Goal: Complete application form

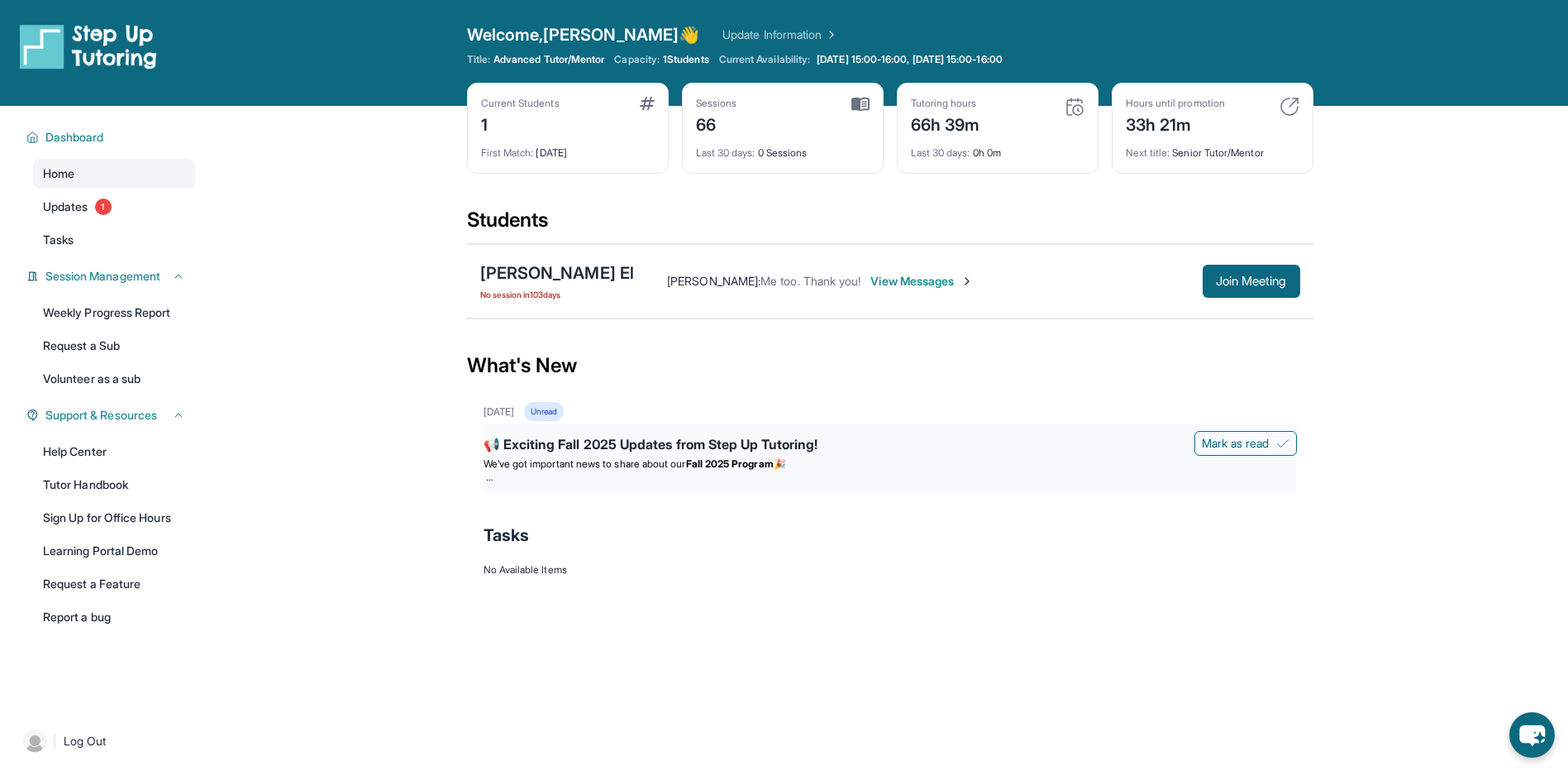
click at [574, 439] on div "📢 Exciting Fall 2025 Updates from Step Up Tutoring!" at bounding box center [889, 446] width 813 height 24
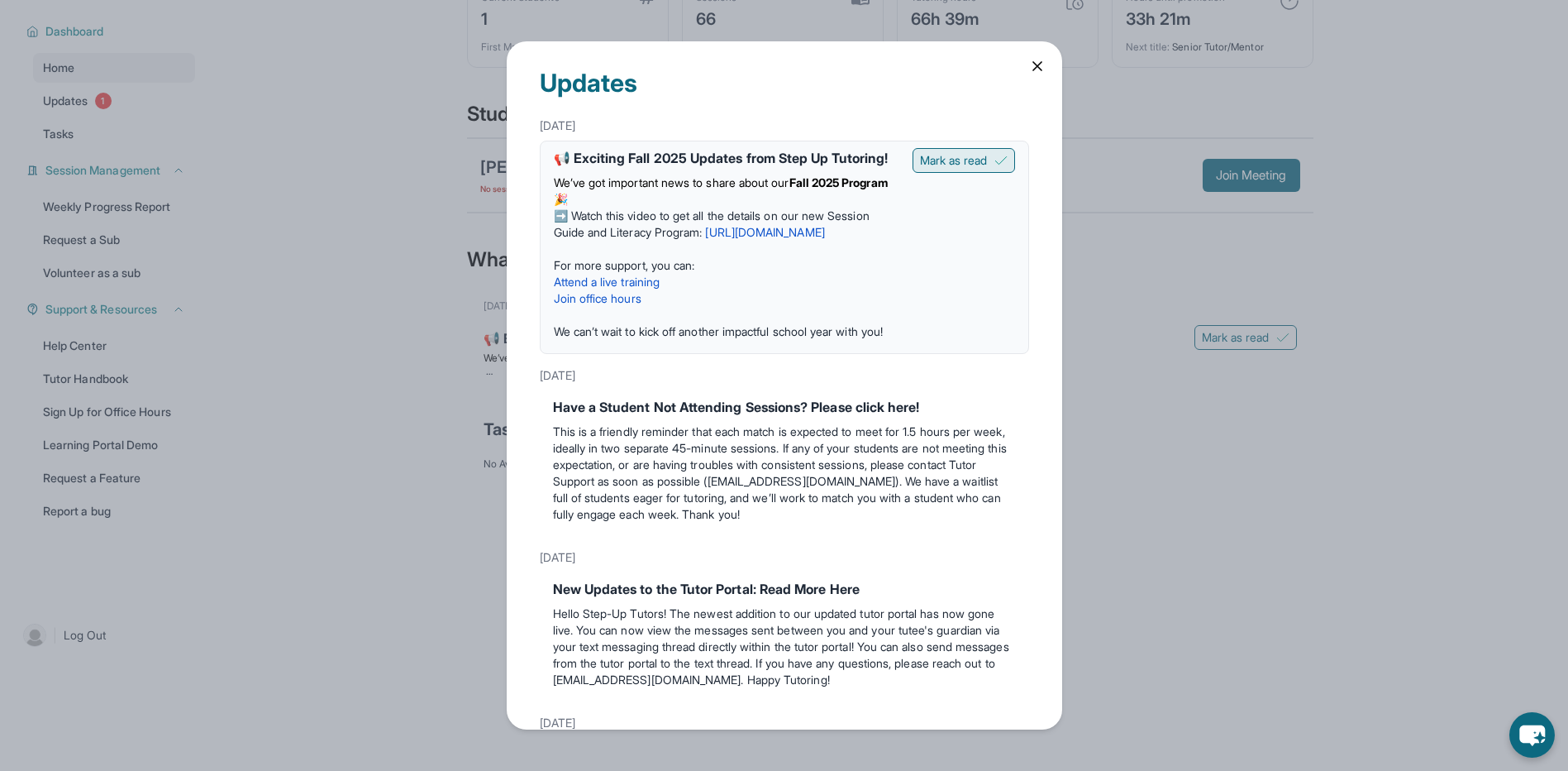
click at [950, 154] on span "Mark as read" at bounding box center [953, 160] width 68 height 17
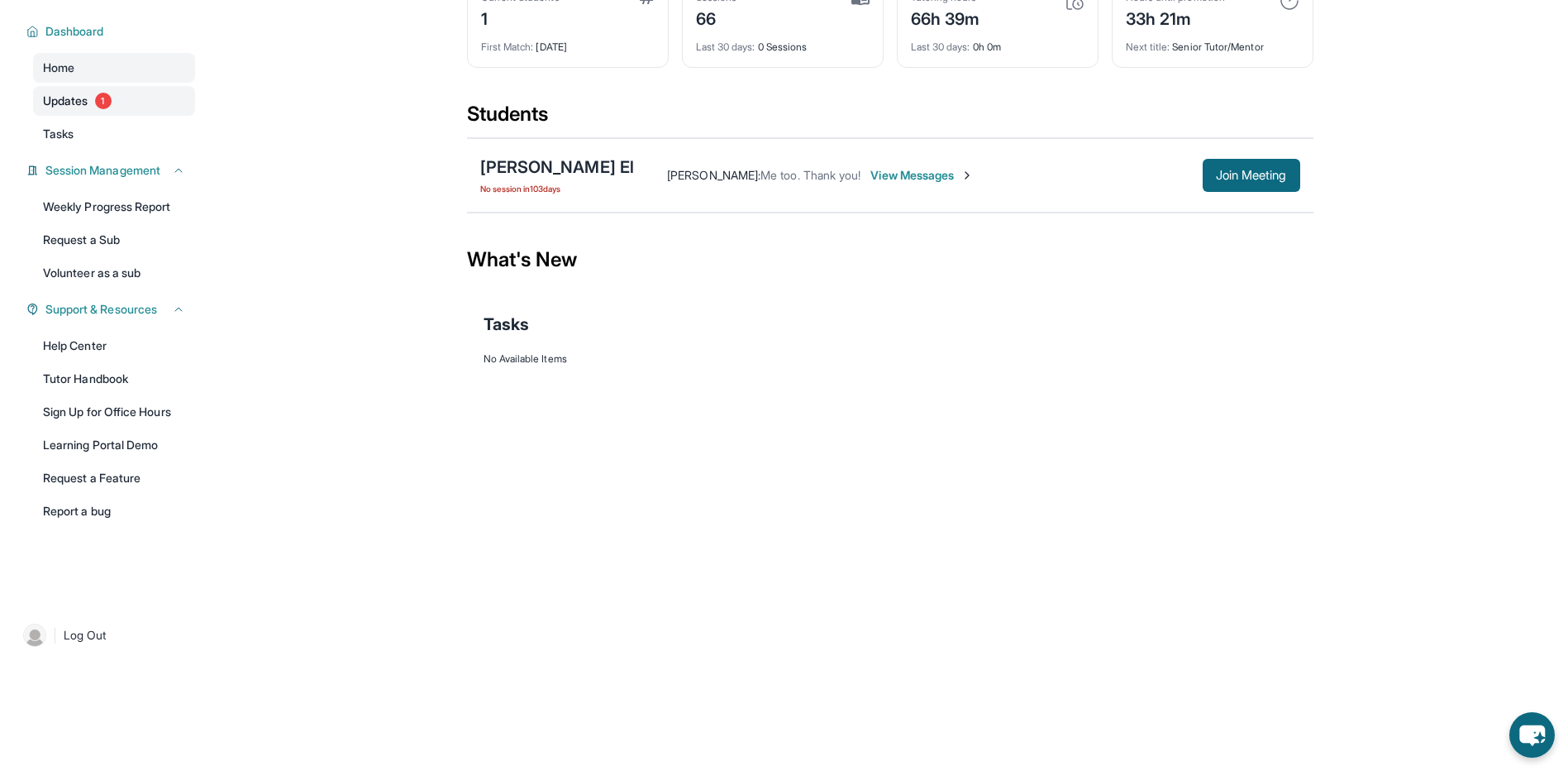
click at [64, 97] on span "Updates" at bounding box center [66, 100] width 45 height 17
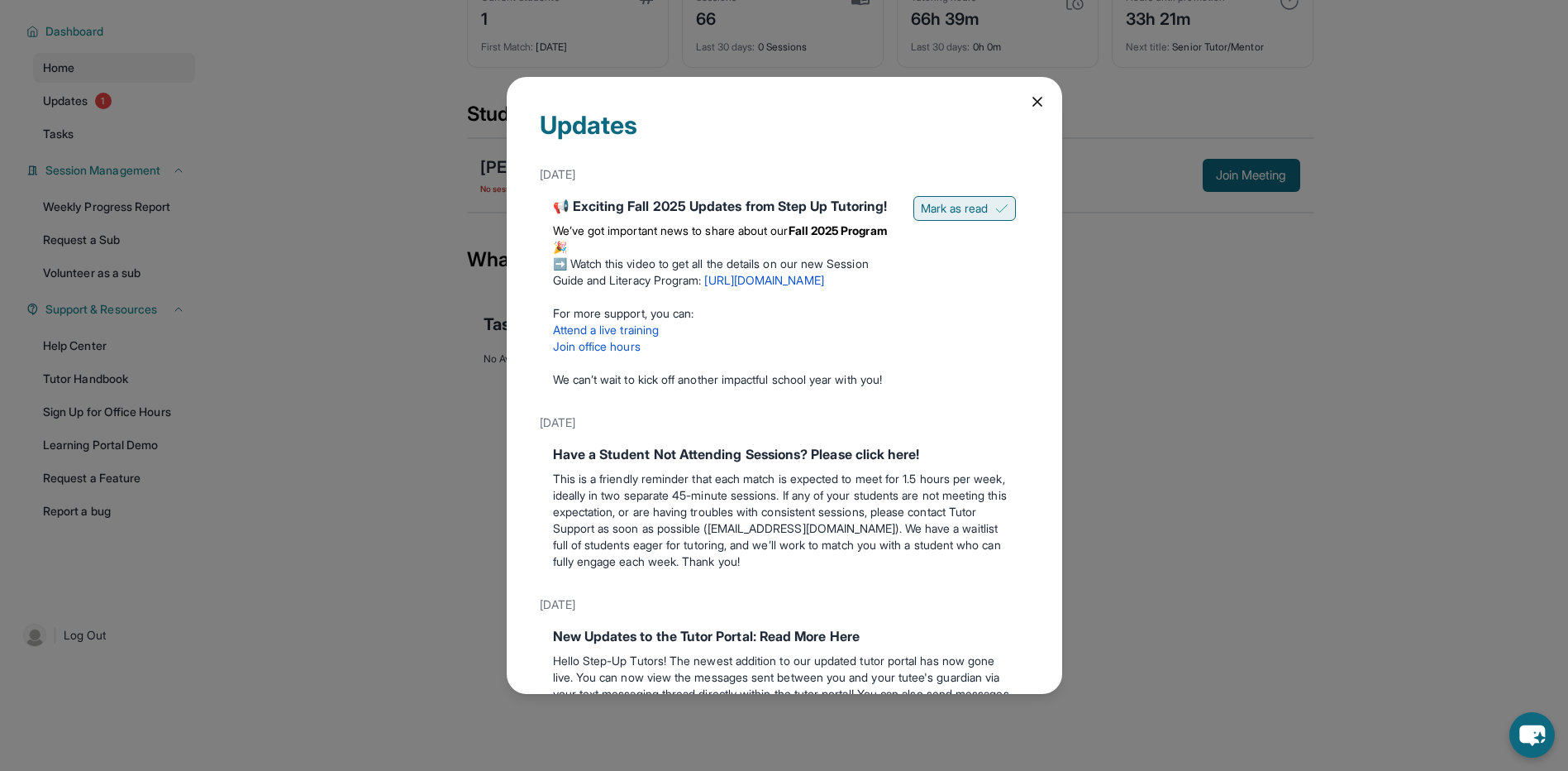
click at [954, 212] on span "Mark as read" at bounding box center [954, 208] width 68 height 17
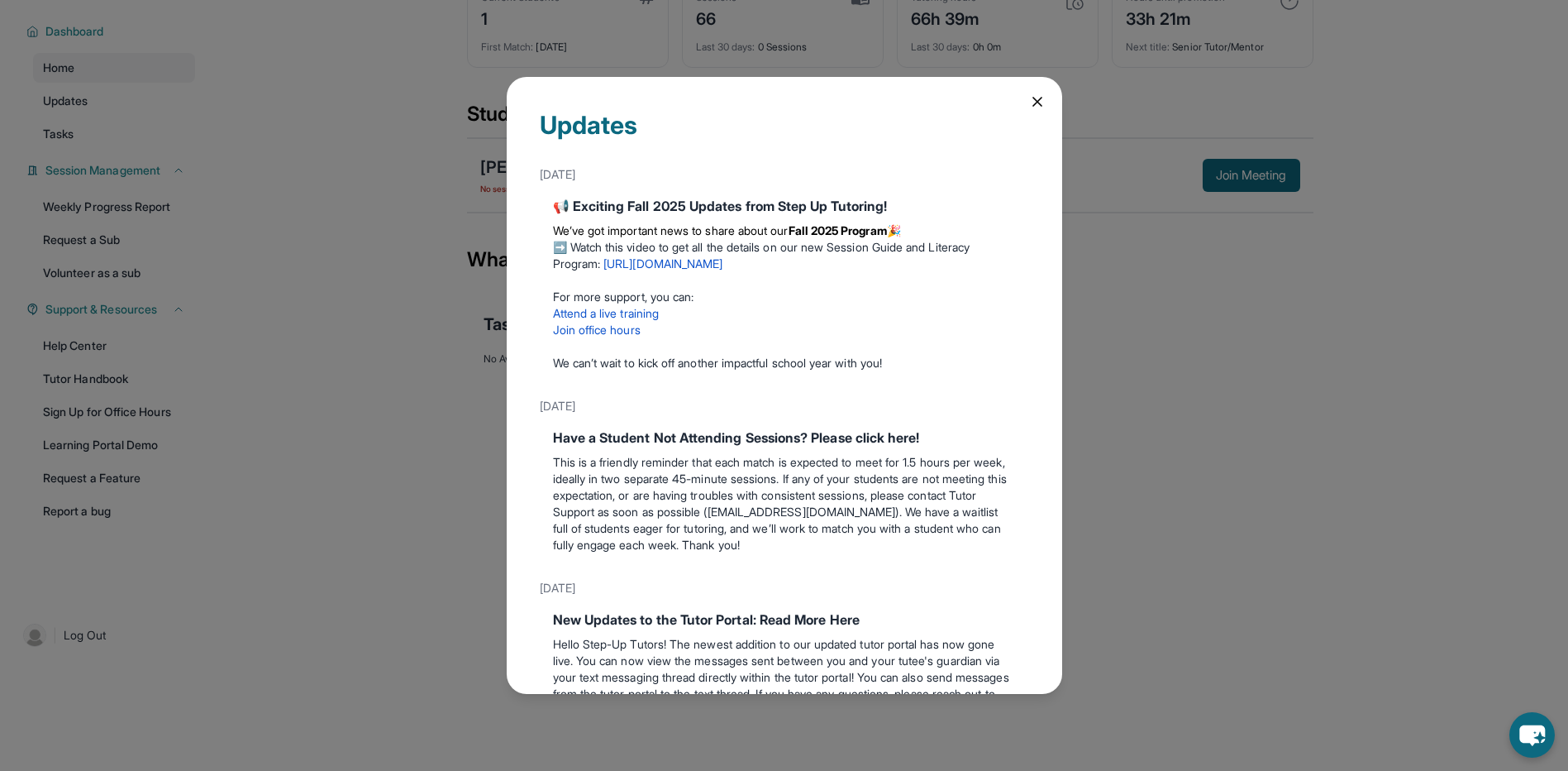
click at [1029, 100] on icon at bounding box center [1037, 101] width 17 height 17
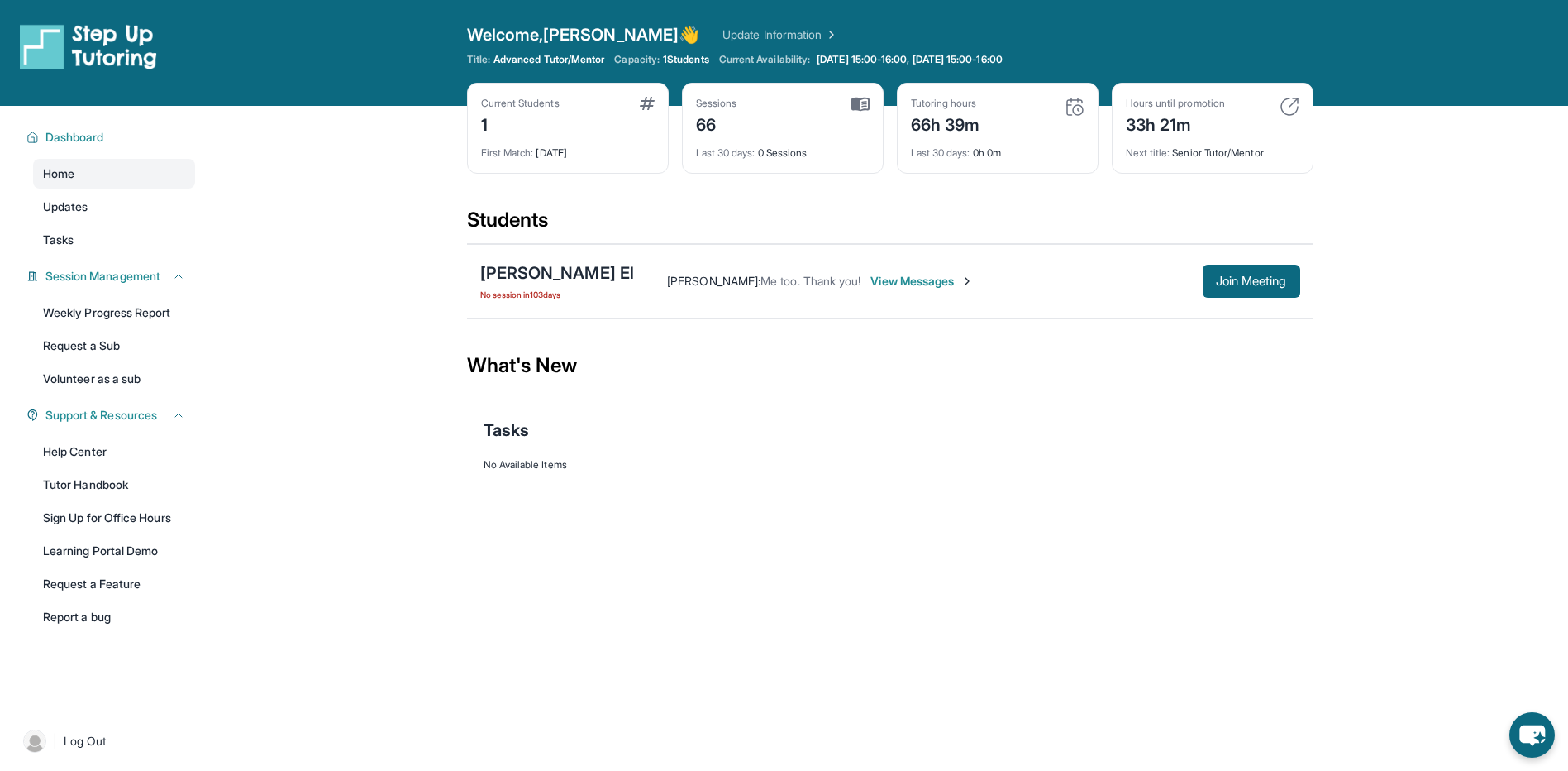
click at [723, 34] on link "Update Information" at bounding box center [781, 34] width 116 height 17
click at [78, 207] on span "Updates" at bounding box center [66, 206] width 45 height 17
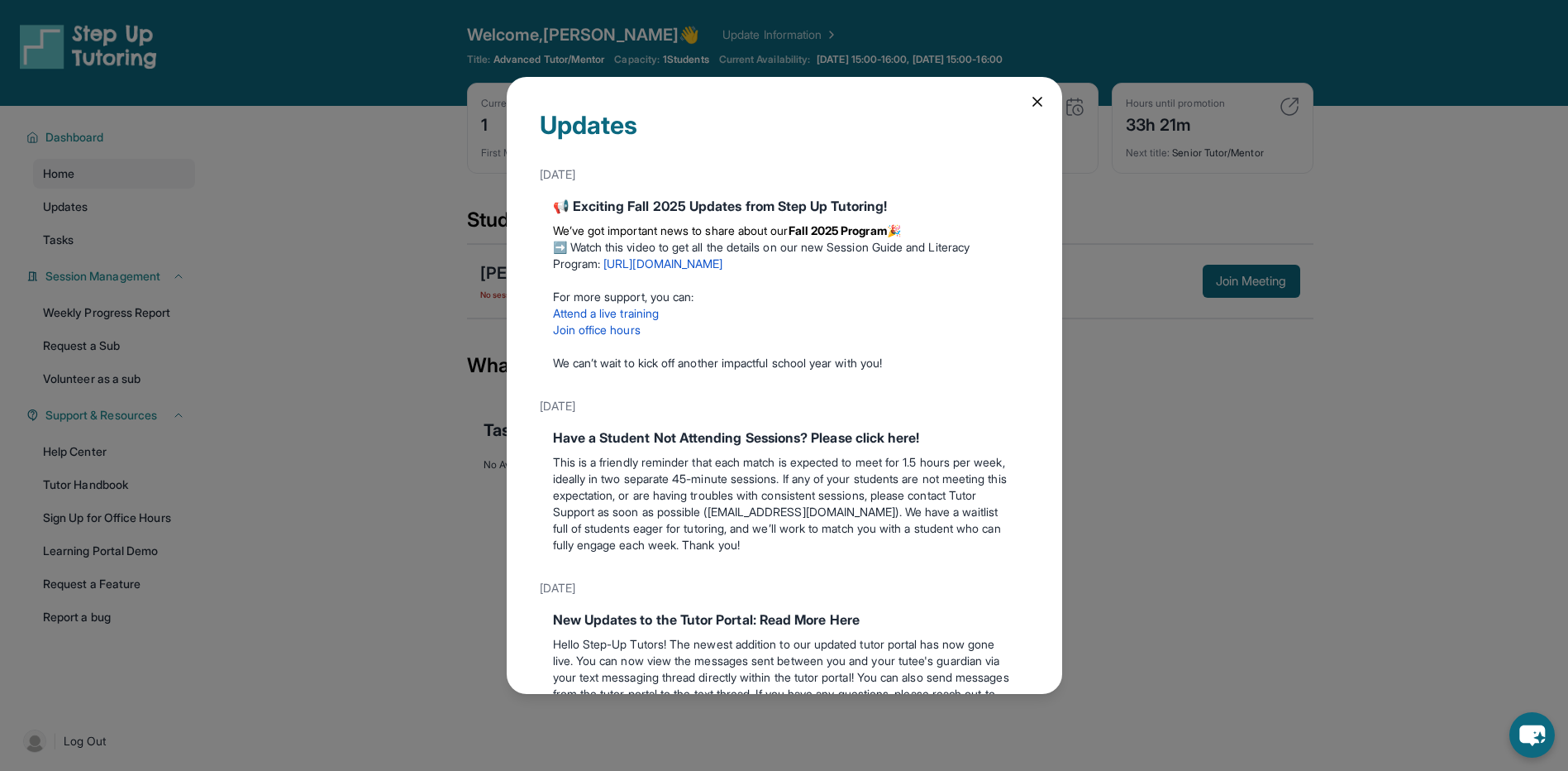
click at [1029, 106] on icon at bounding box center [1037, 101] width 17 height 17
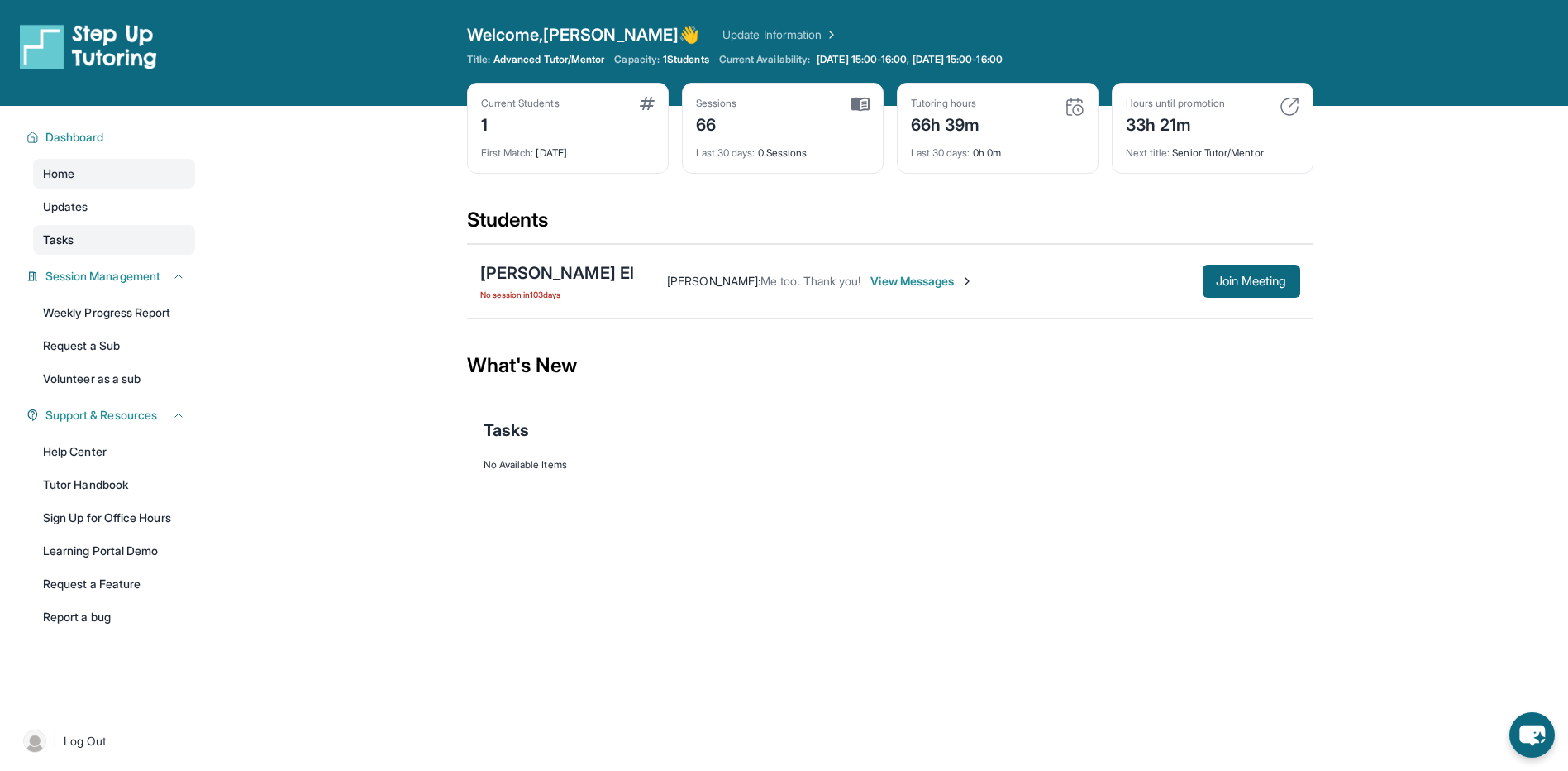
click at [51, 238] on span "Tasks" at bounding box center [58, 239] width 30 height 17
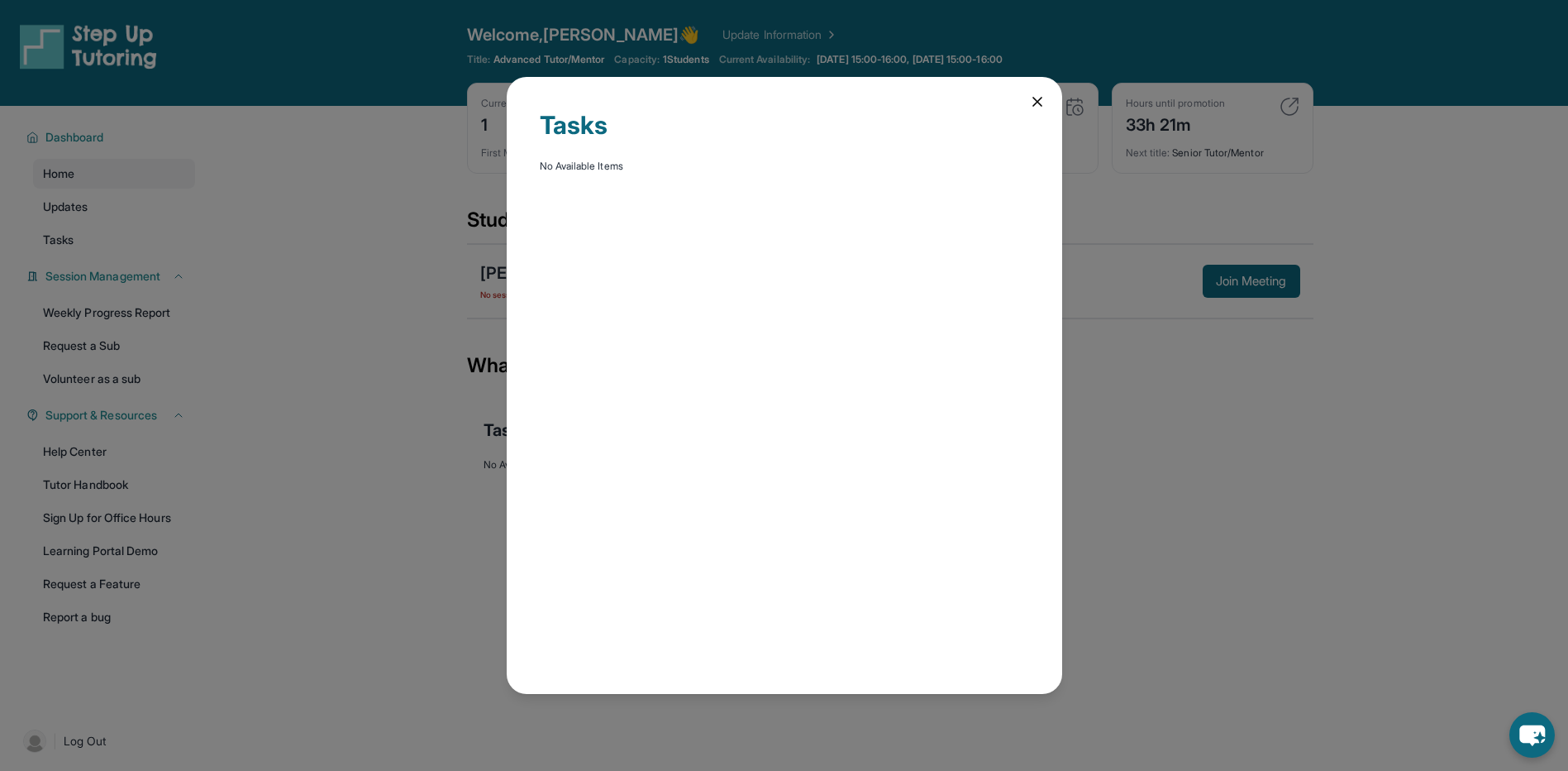
click at [1039, 102] on icon at bounding box center [1037, 101] width 17 height 17
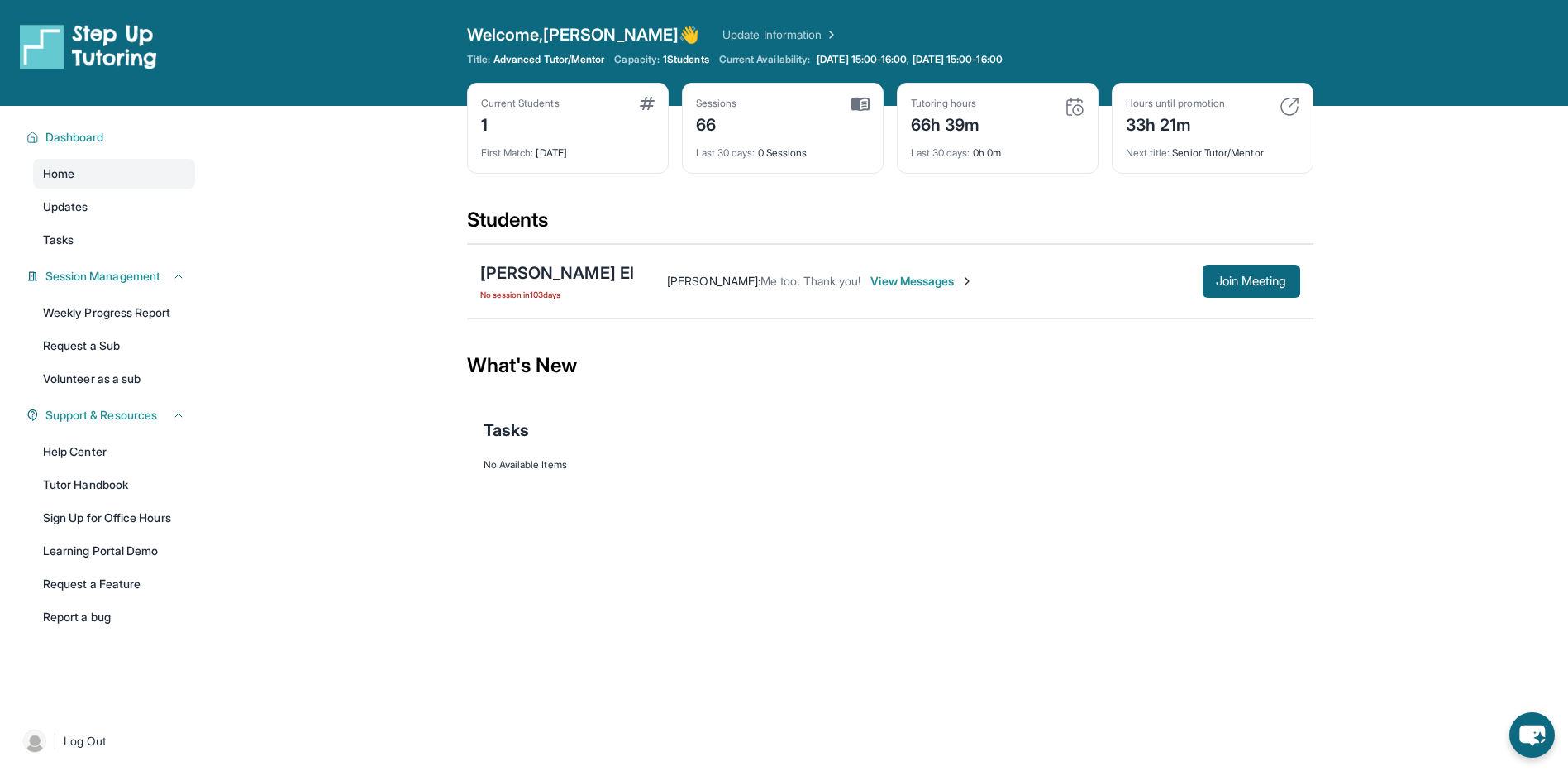
click at [913, 278] on span "View Messages" at bounding box center [922, 281] width 103 height 17
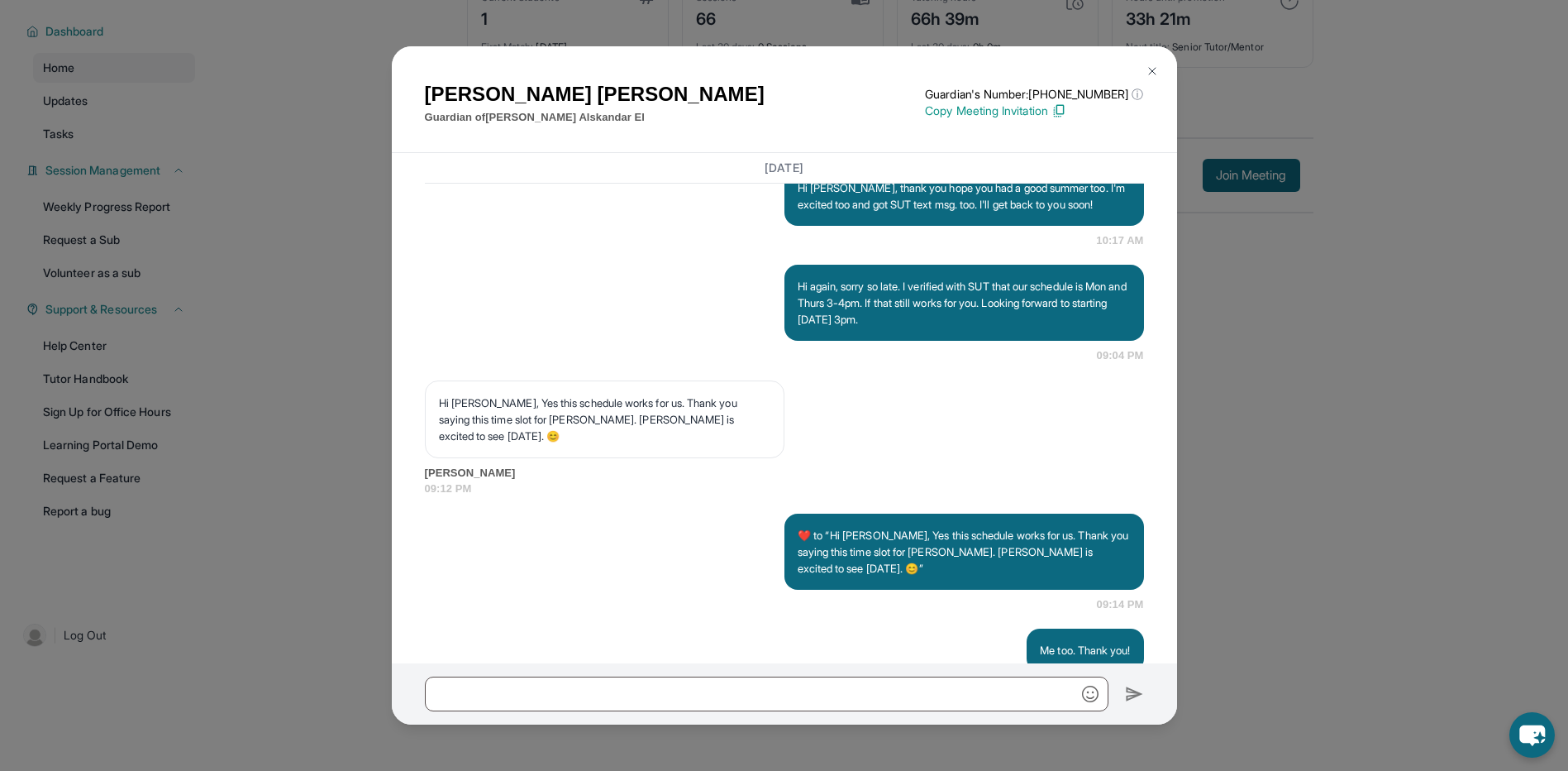
scroll to position [57210, 0]
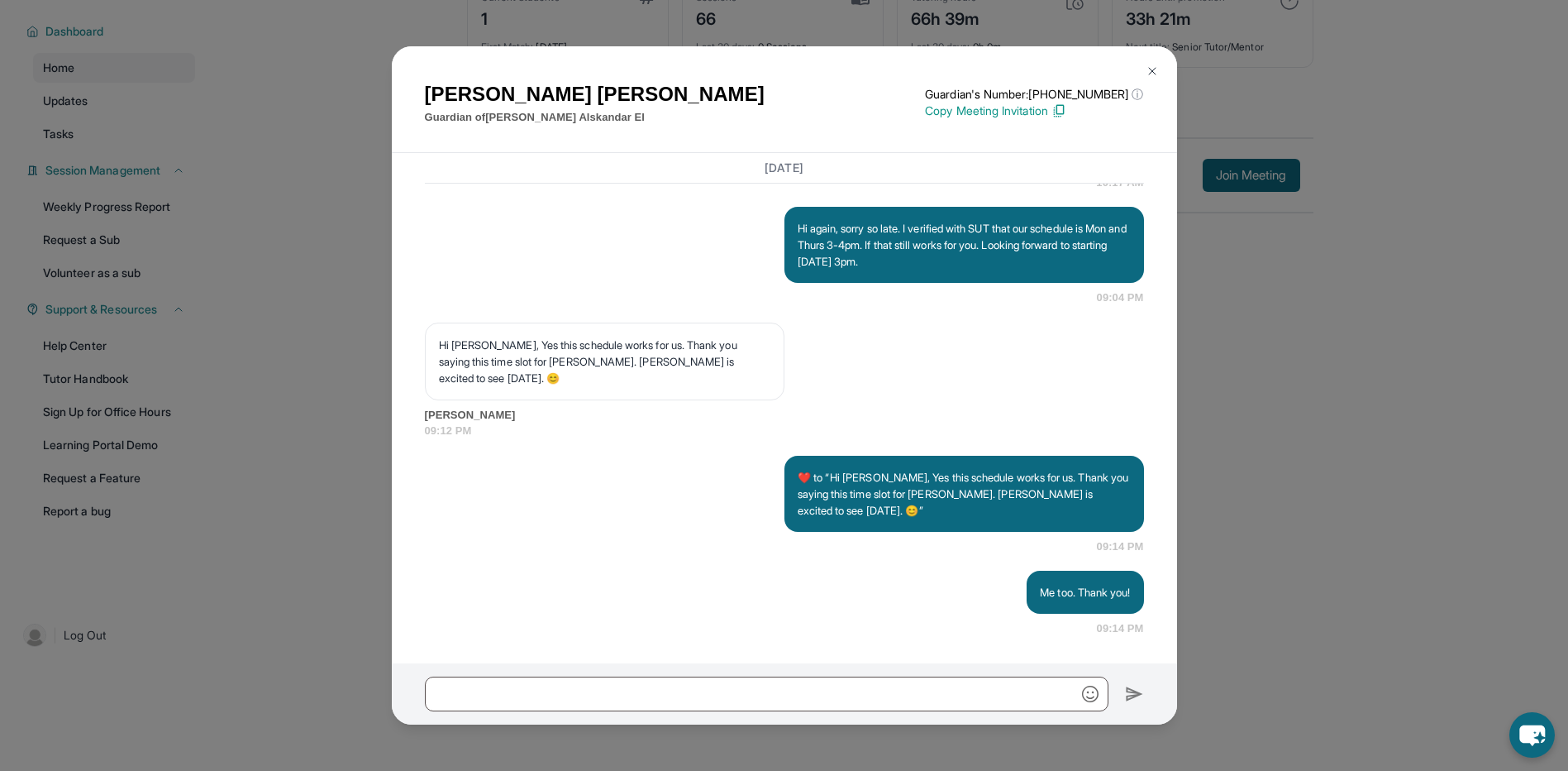
click at [1154, 73] on img at bounding box center [1151, 71] width 13 height 13
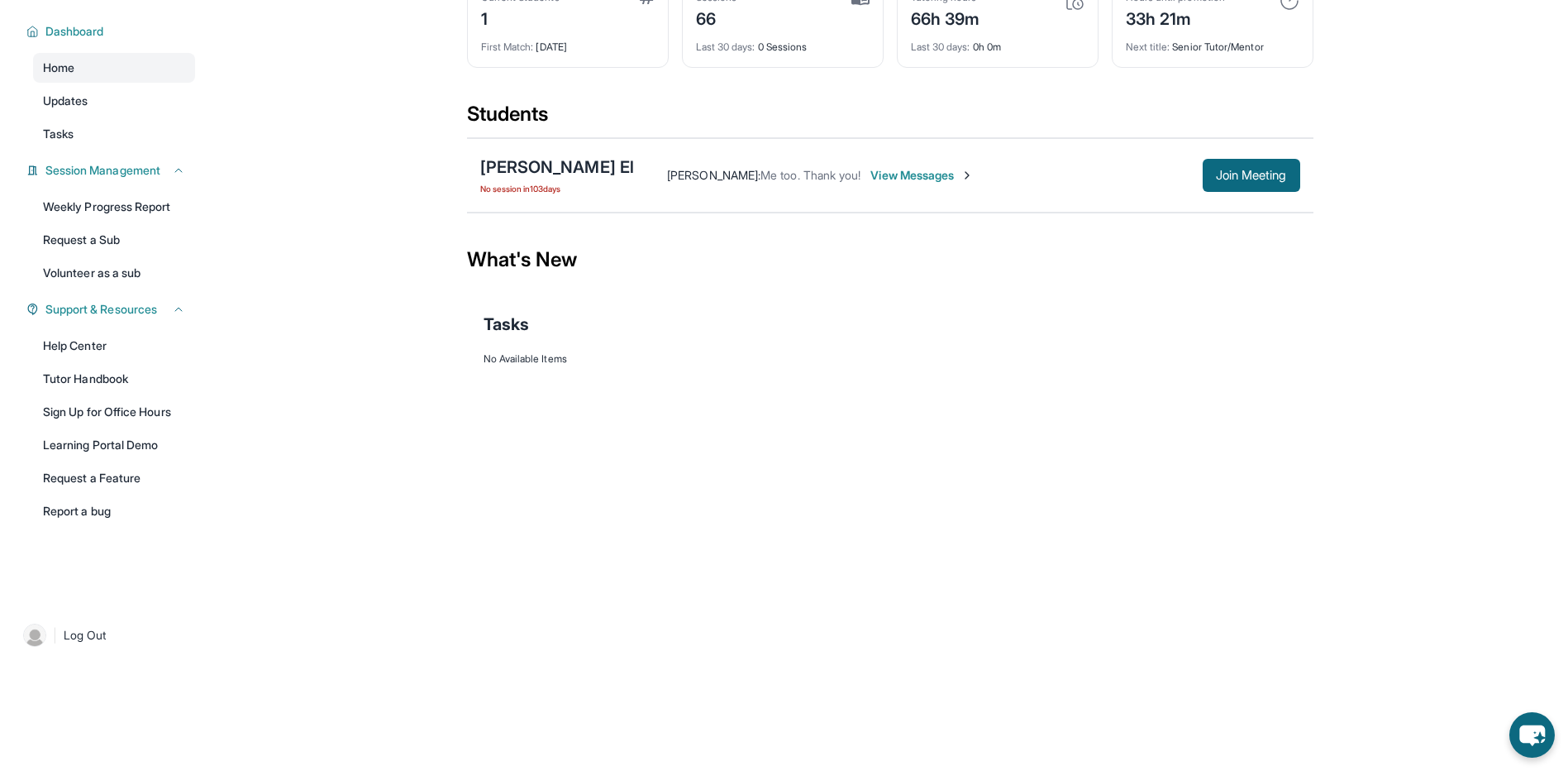
click at [881, 172] on span "View Messages" at bounding box center [922, 175] width 103 height 17
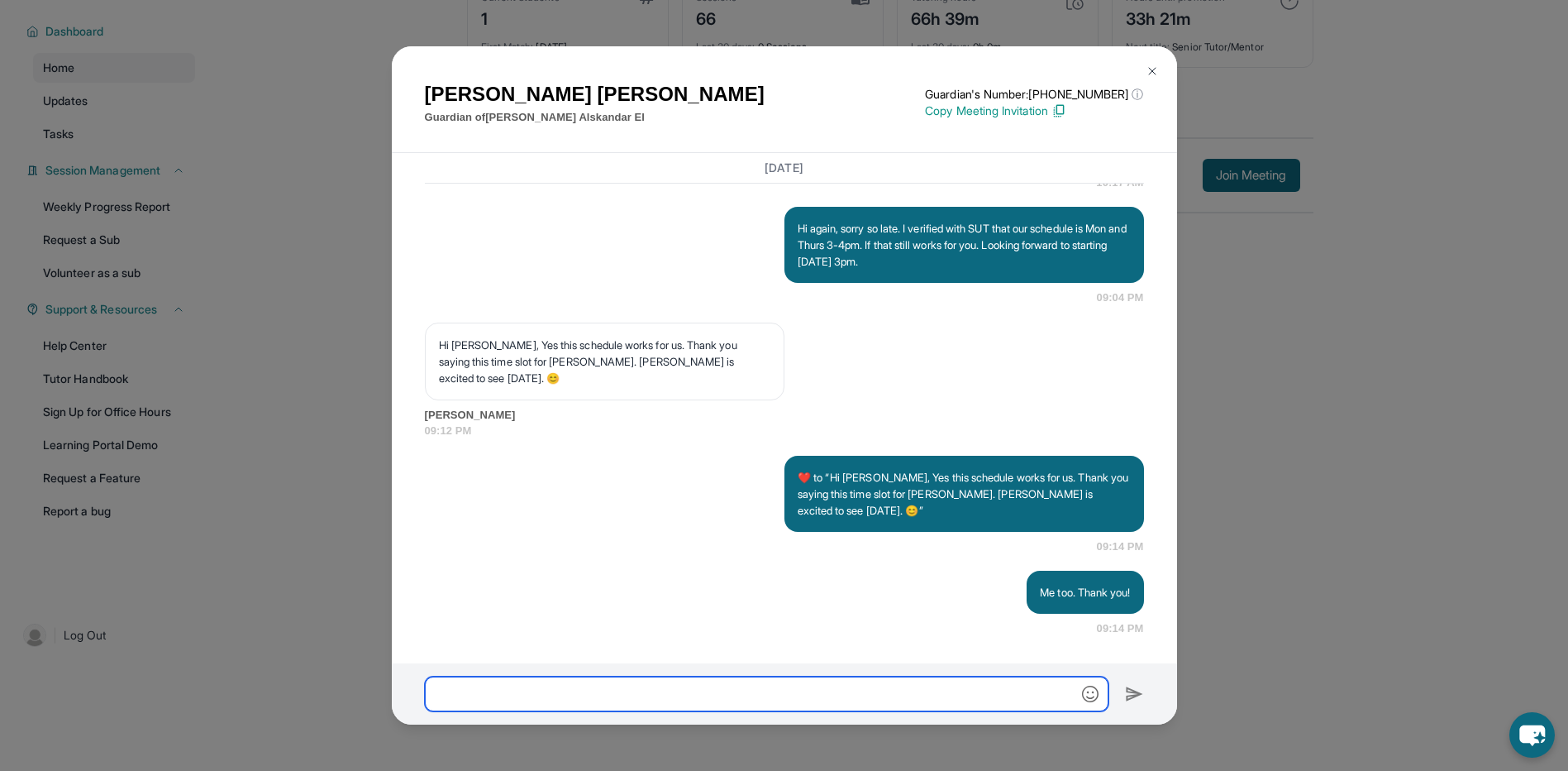
click at [493, 696] on input "text" at bounding box center [766, 693] width 683 height 34
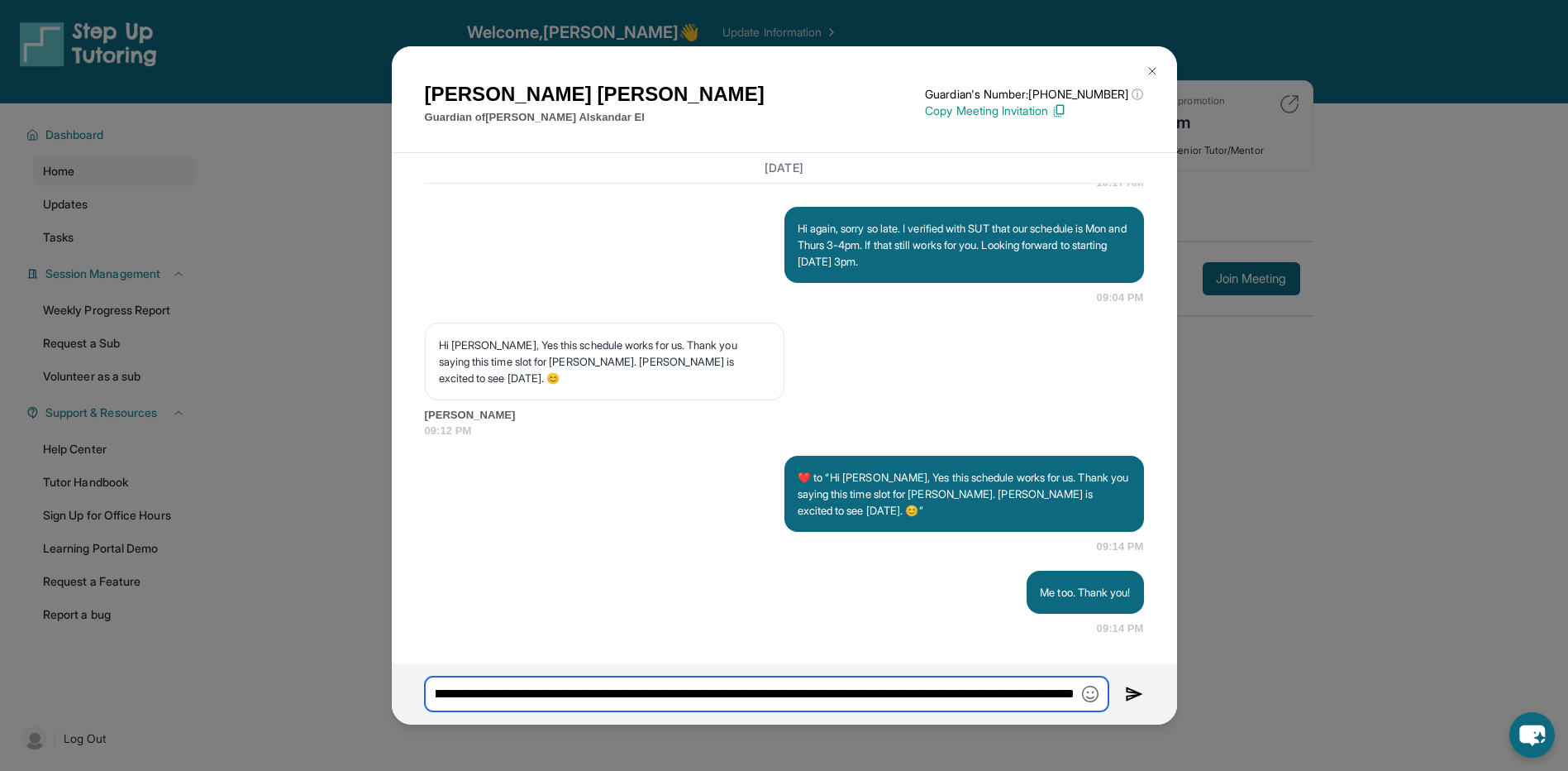
scroll to position [0, 0]
click at [996, 694] on input "**********" at bounding box center [766, 693] width 683 height 34
type input "**********"
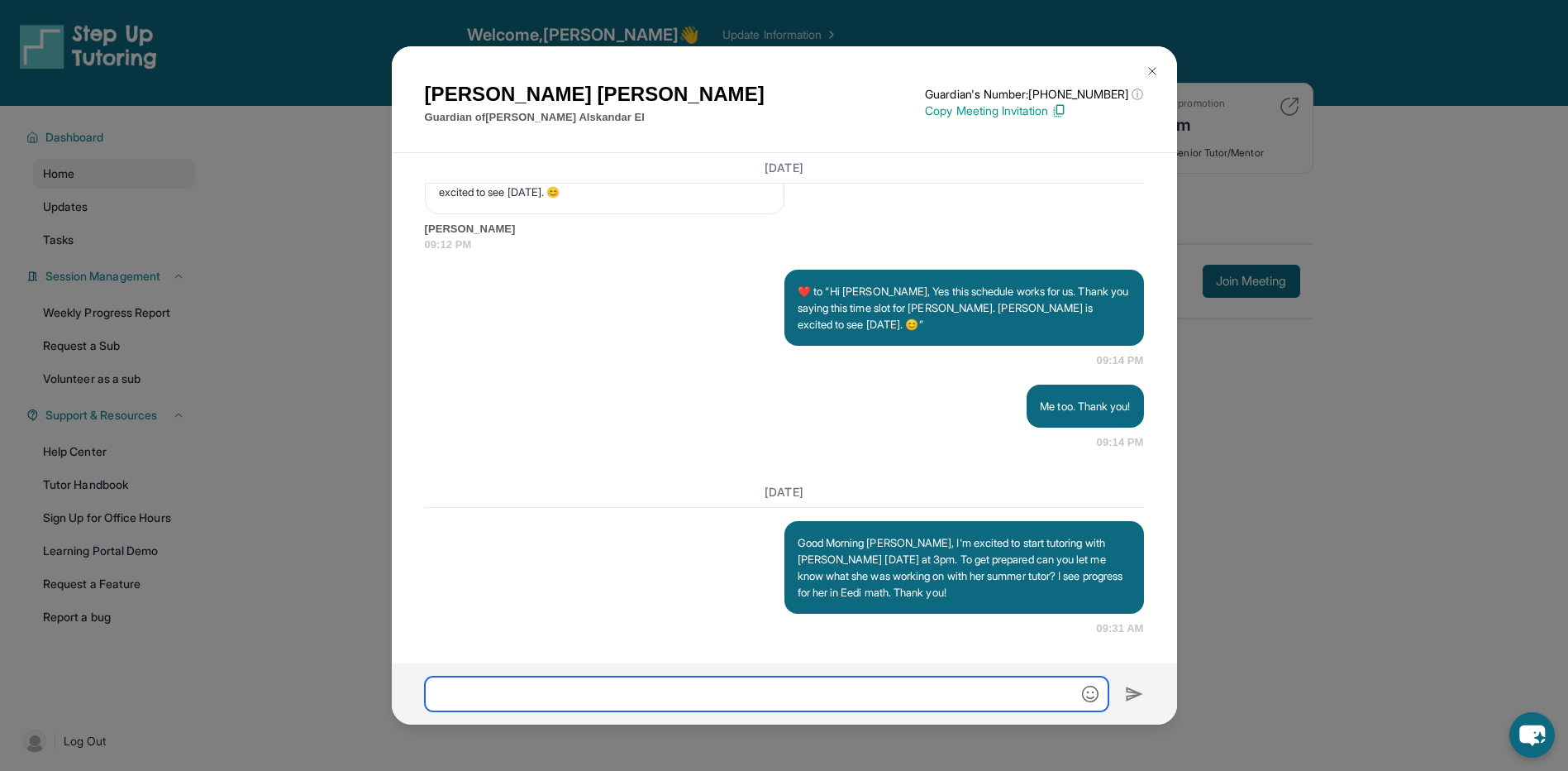
scroll to position [57394, 0]
click at [1154, 73] on img at bounding box center [1151, 71] width 13 height 13
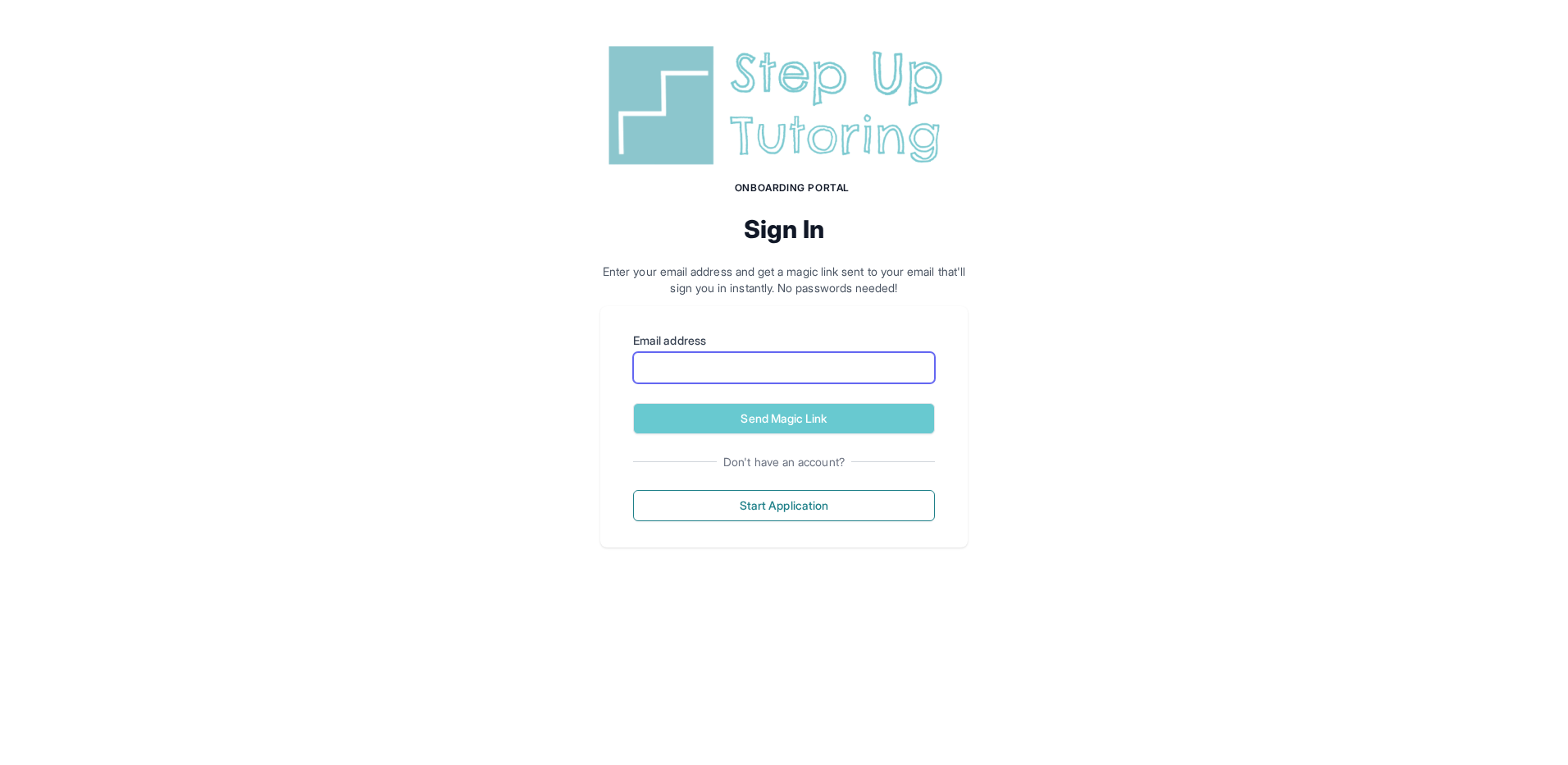
click at [645, 374] on input "Email address" at bounding box center [784, 368] width 302 height 31
click at [633, 403] on button "Send Magic Link" at bounding box center [784, 419] width 302 height 31
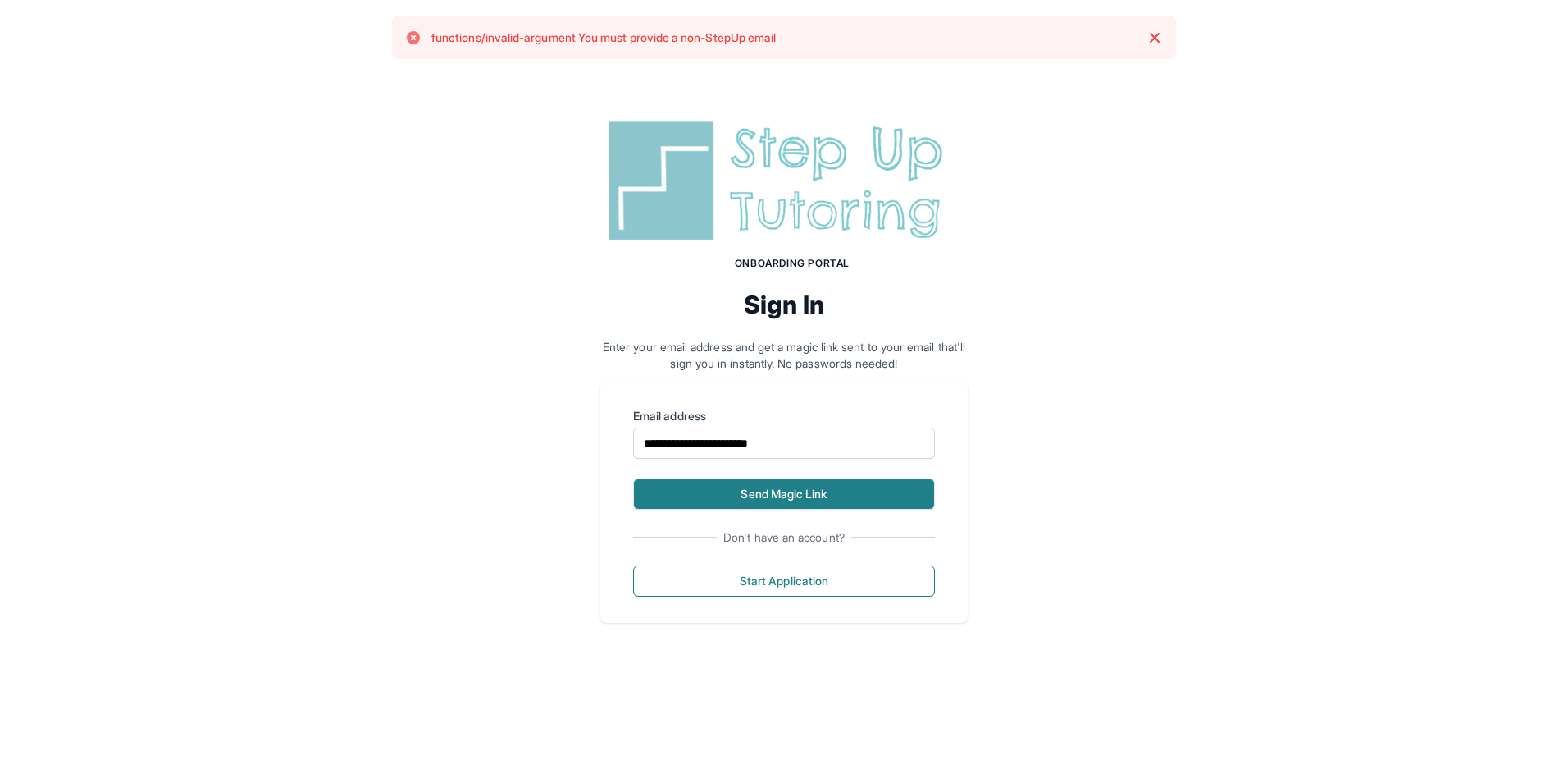
click at [780, 488] on button "Send Magic Link" at bounding box center [784, 493] width 302 height 31
click at [761, 492] on button "Send Magic Link" at bounding box center [784, 493] width 302 height 31
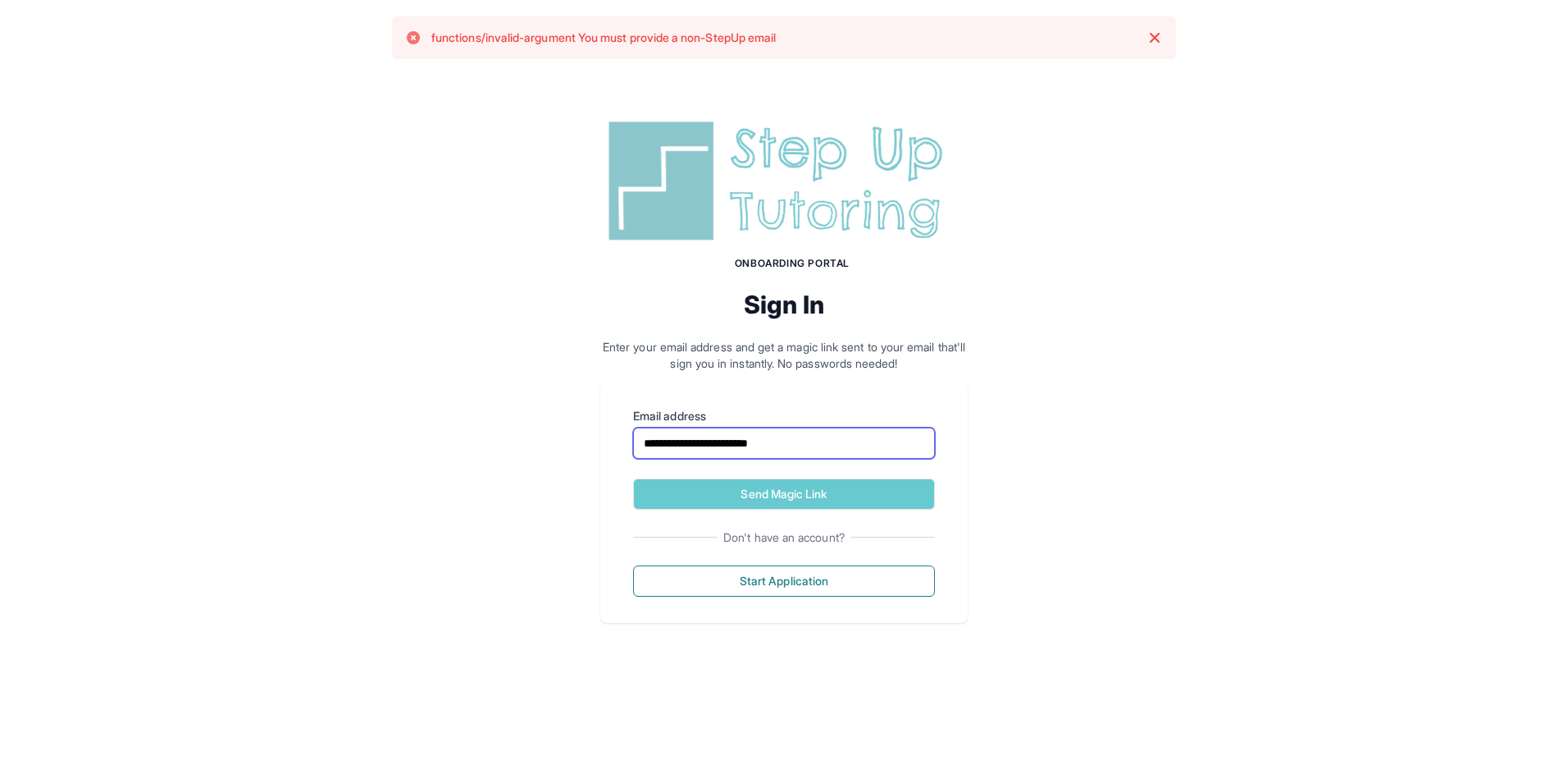
click at [806, 447] on input "**********" at bounding box center [784, 443] width 302 height 31
type input "*"
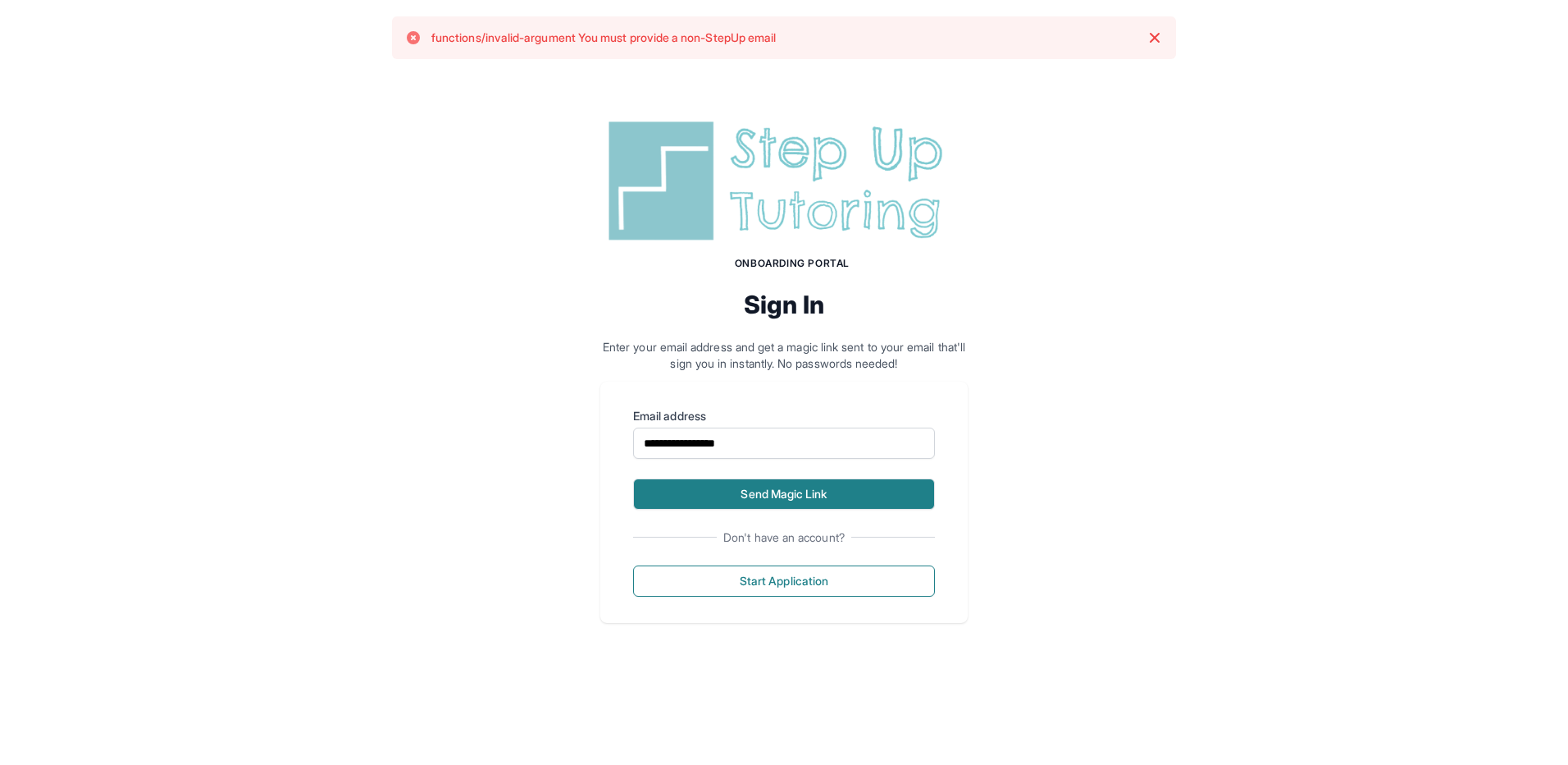
click at [771, 493] on button "Send Magic Link" at bounding box center [784, 493] width 302 height 31
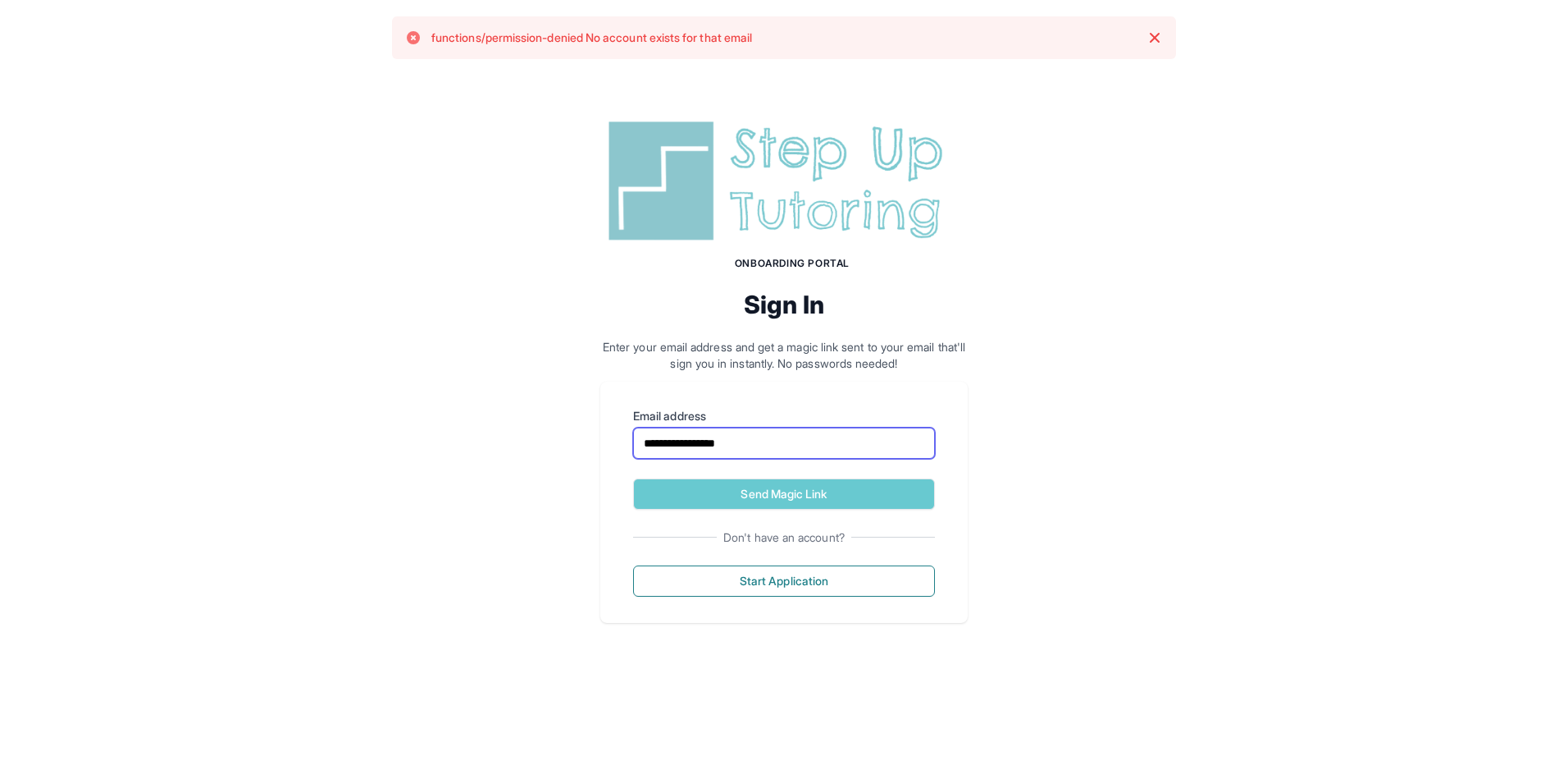
click at [785, 448] on input "**********" at bounding box center [784, 443] width 302 height 31
type input "*"
click at [633, 478] on button "Send Magic Link" at bounding box center [784, 493] width 302 height 31
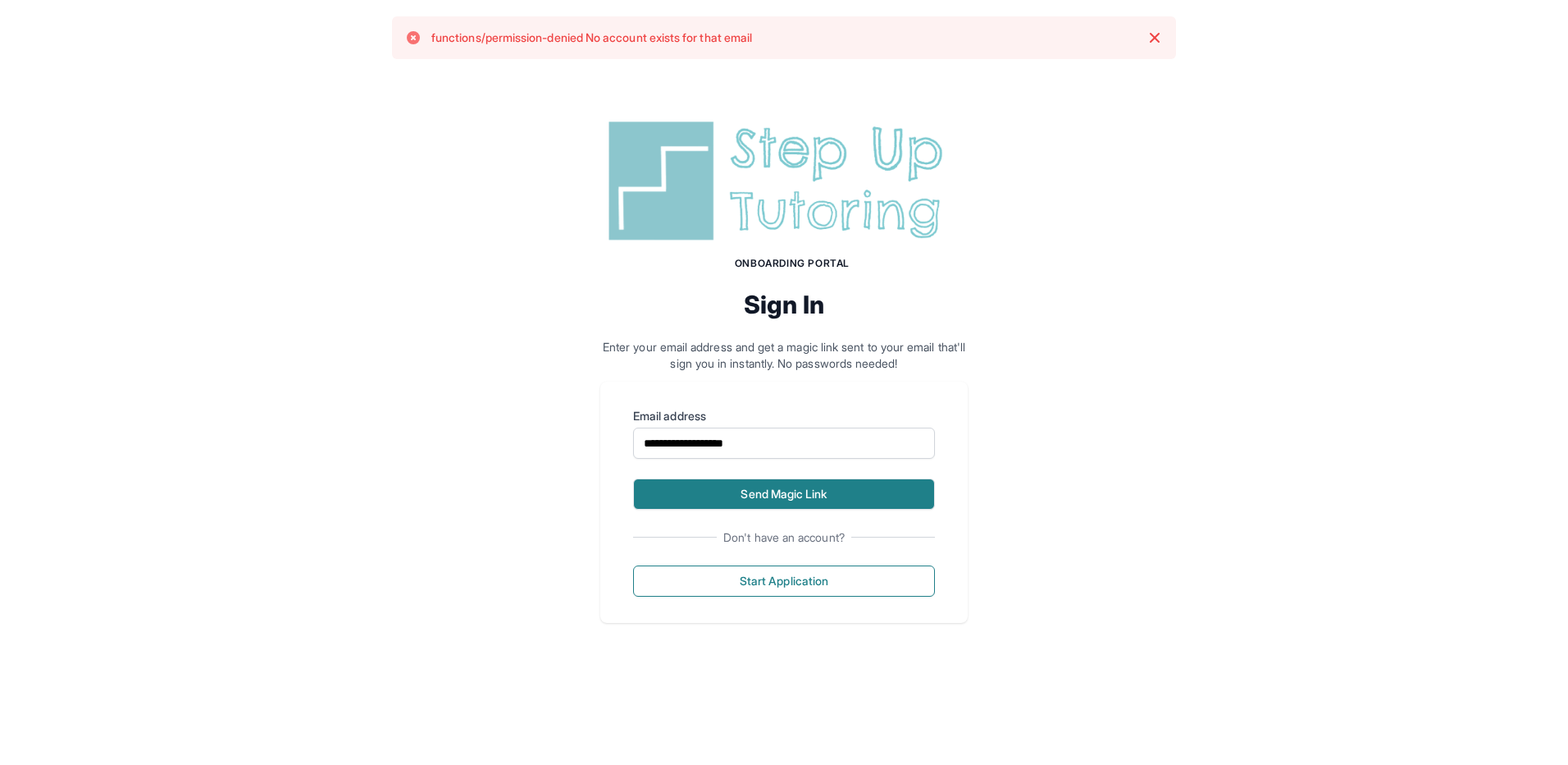
click at [786, 492] on button "Send Magic Link" at bounding box center [784, 493] width 302 height 31
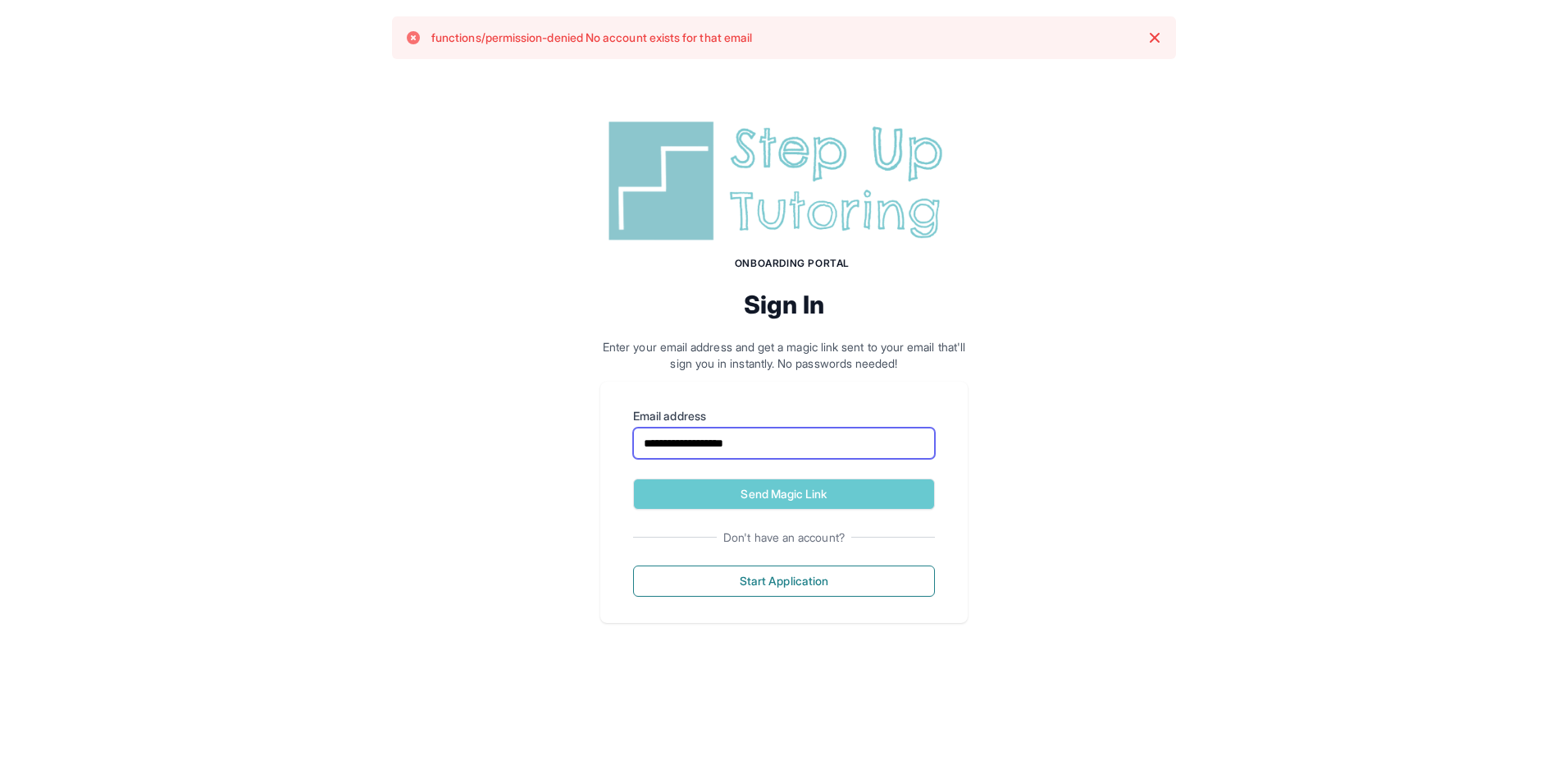
click at [771, 441] on input "**********" at bounding box center [784, 443] width 302 height 31
type input "*"
type input "**********"
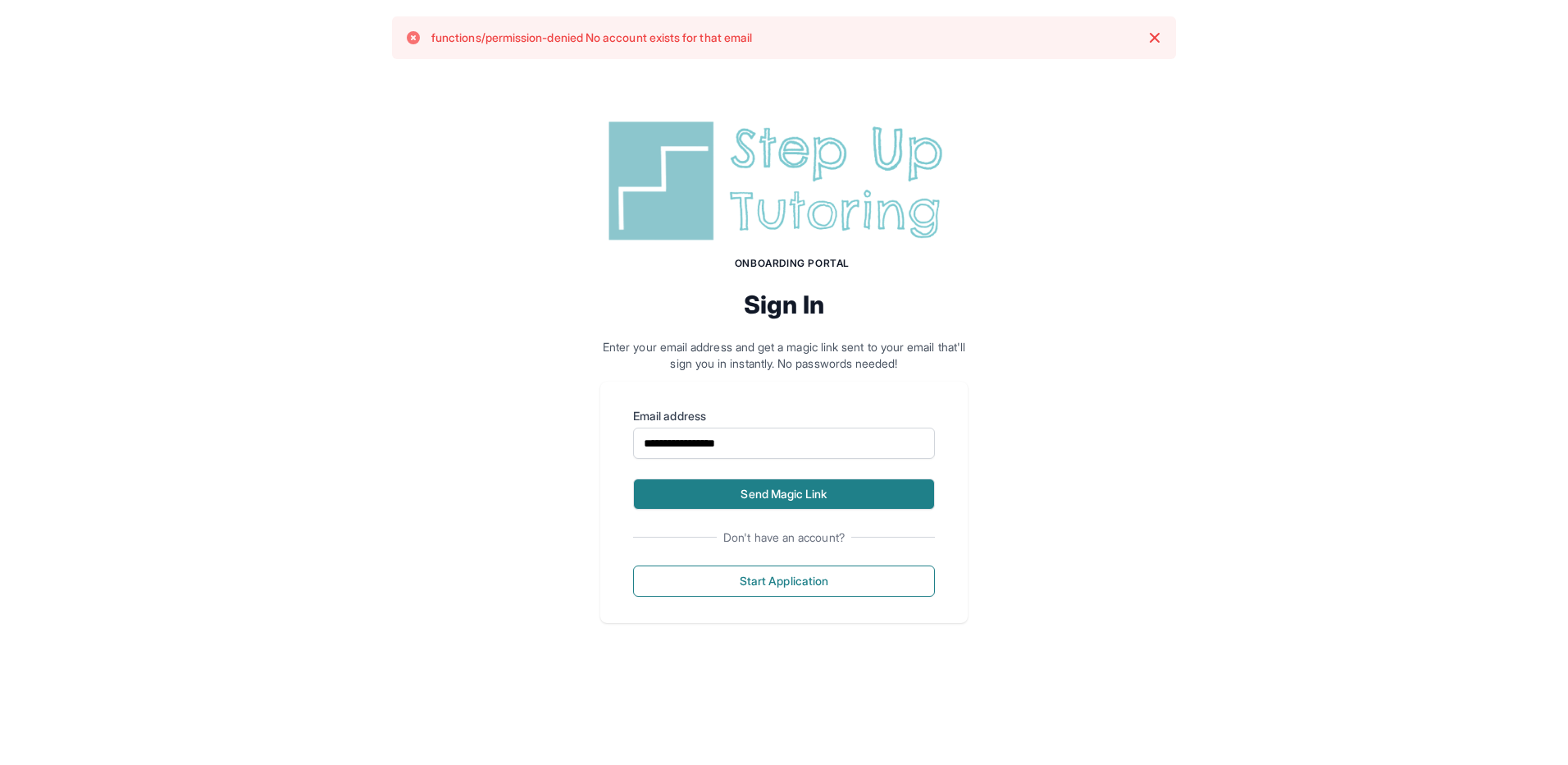
click at [762, 491] on button "Send Magic Link" at bounding box center [784, 493] width 302 height 31
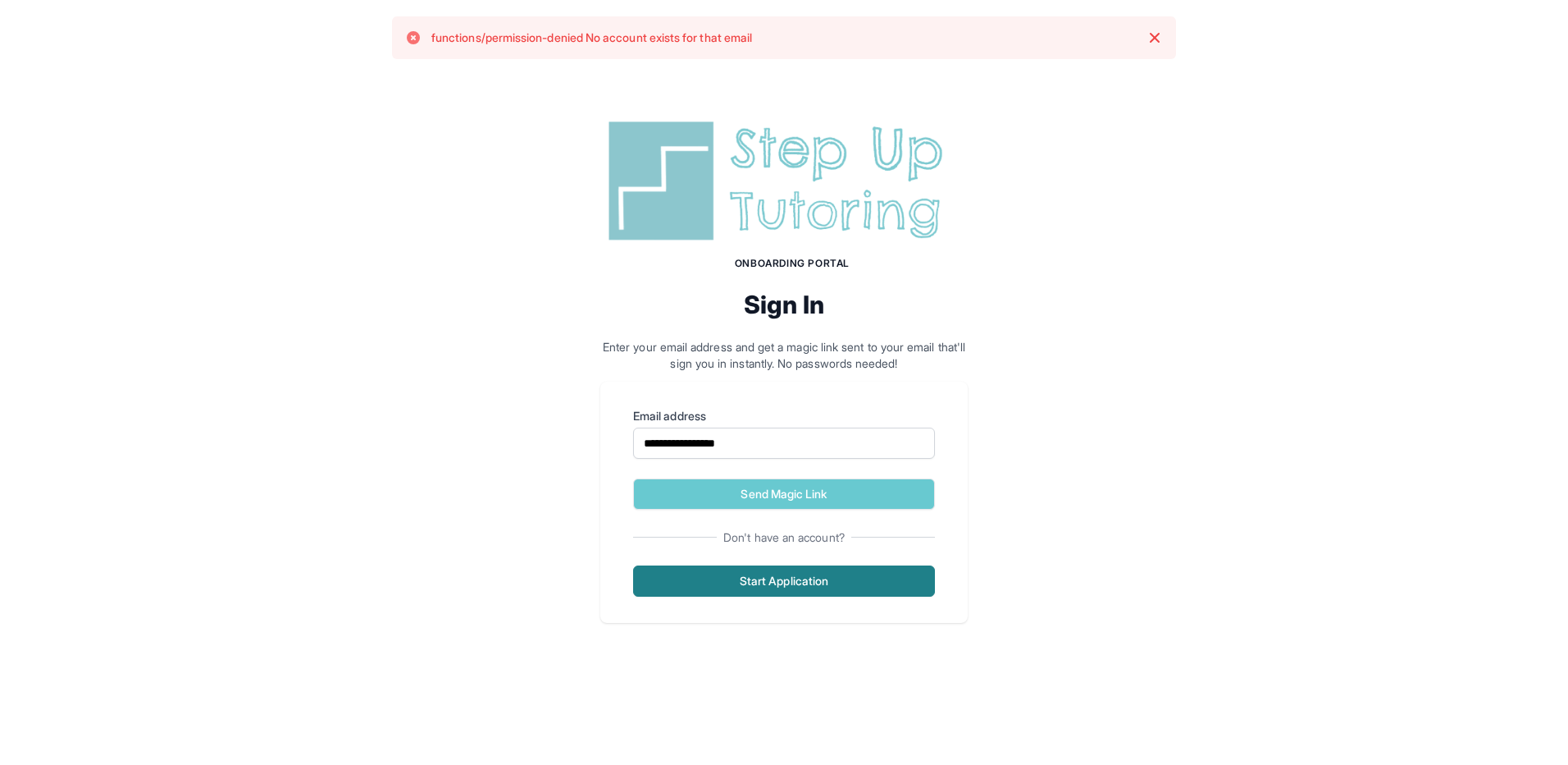
click at [770, 577] on button "Start Application" at bounding box center [784, 581] width 302 height 31
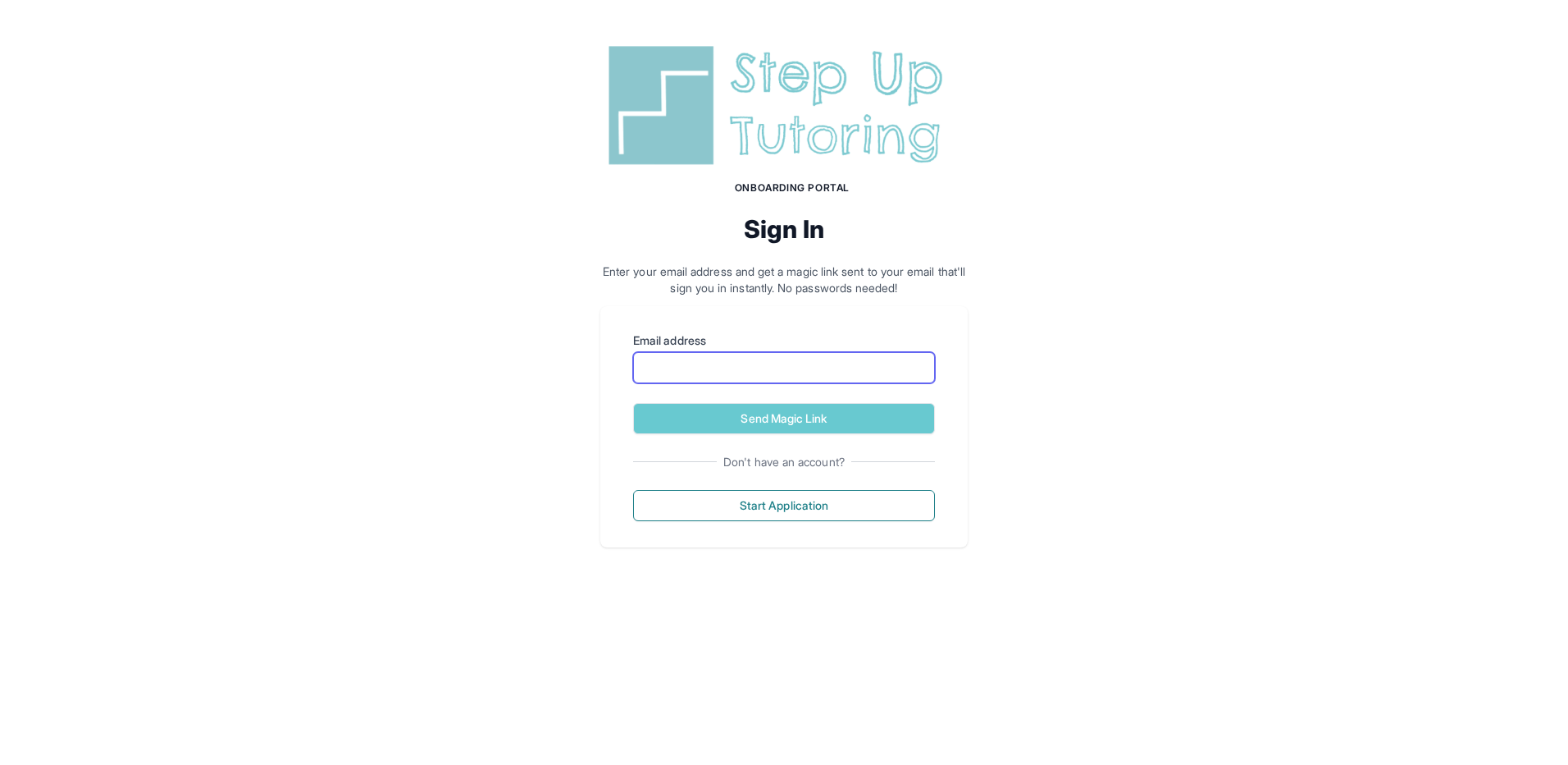
click at [646, 360] on input "Email address" at bounding box center [784, 368] width 302 height 31
type input "**********"
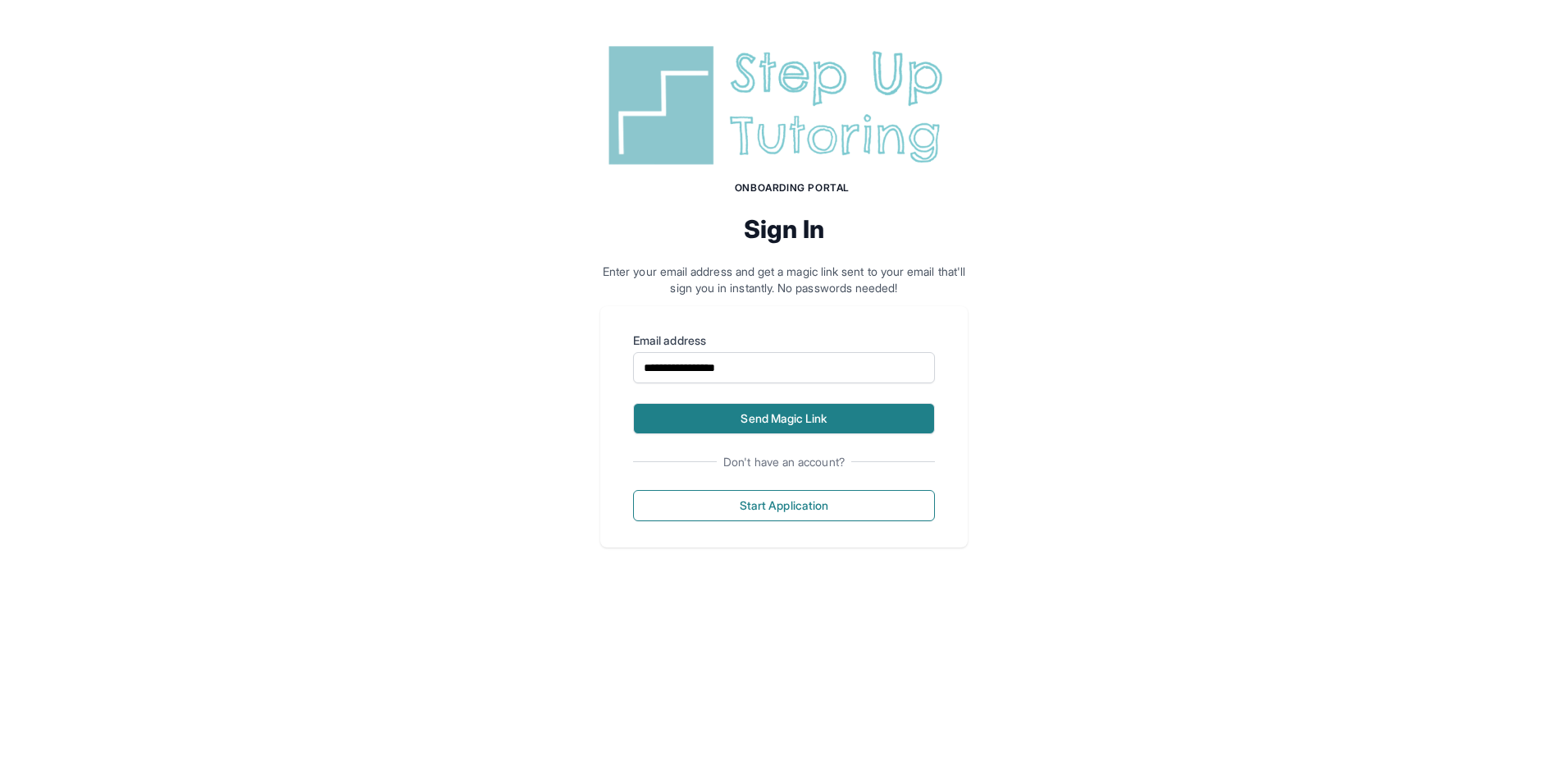
click at [790, 419] on button "Send Magic Link" at bounding box center [784, 419] width 302 height 31
